Goal: Find specific page/section: Find specific page/section

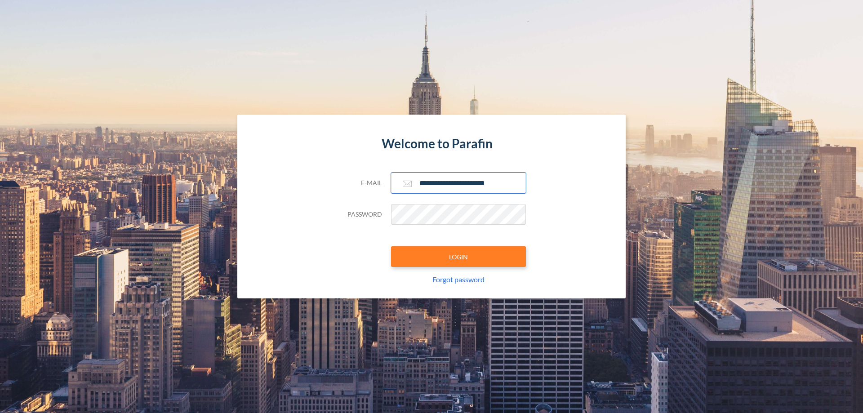
type input "**********"
click at [458, 257] on button "LOGIN" at bounding box center [458, 256] width 135 height 21
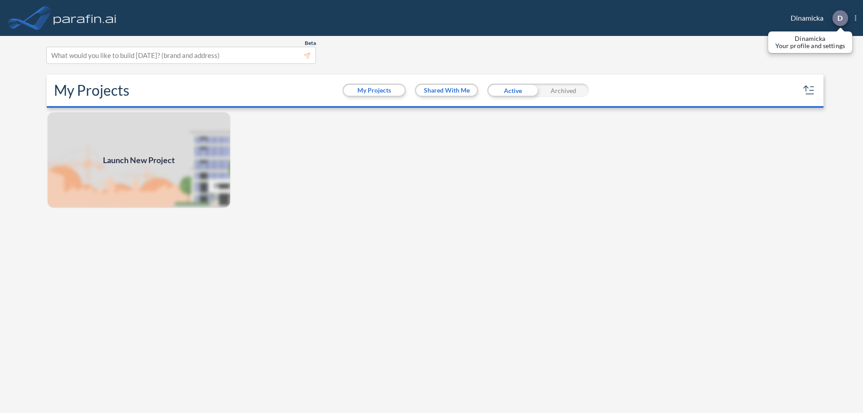
click at [839, 18] on p "D" at bounding box center [839, 18] width 5 height 8
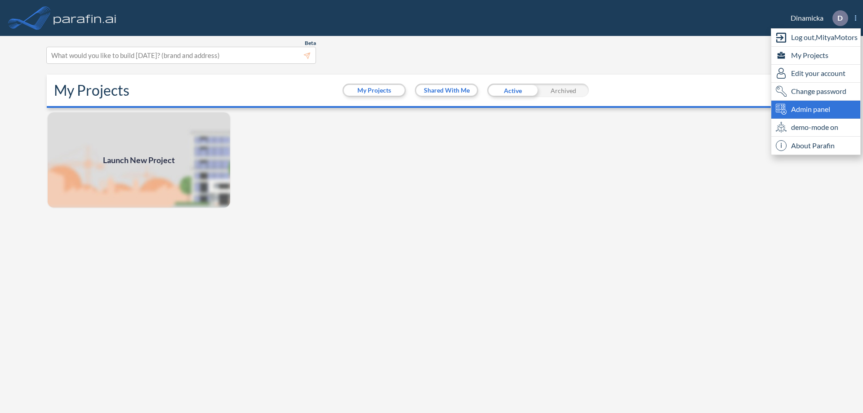
click at [816, 109] on span "Admin panel" at bounding box center [810, 109] width 39 height 11
